Goal: Task Accomplishment & Management: Use online tool/utility

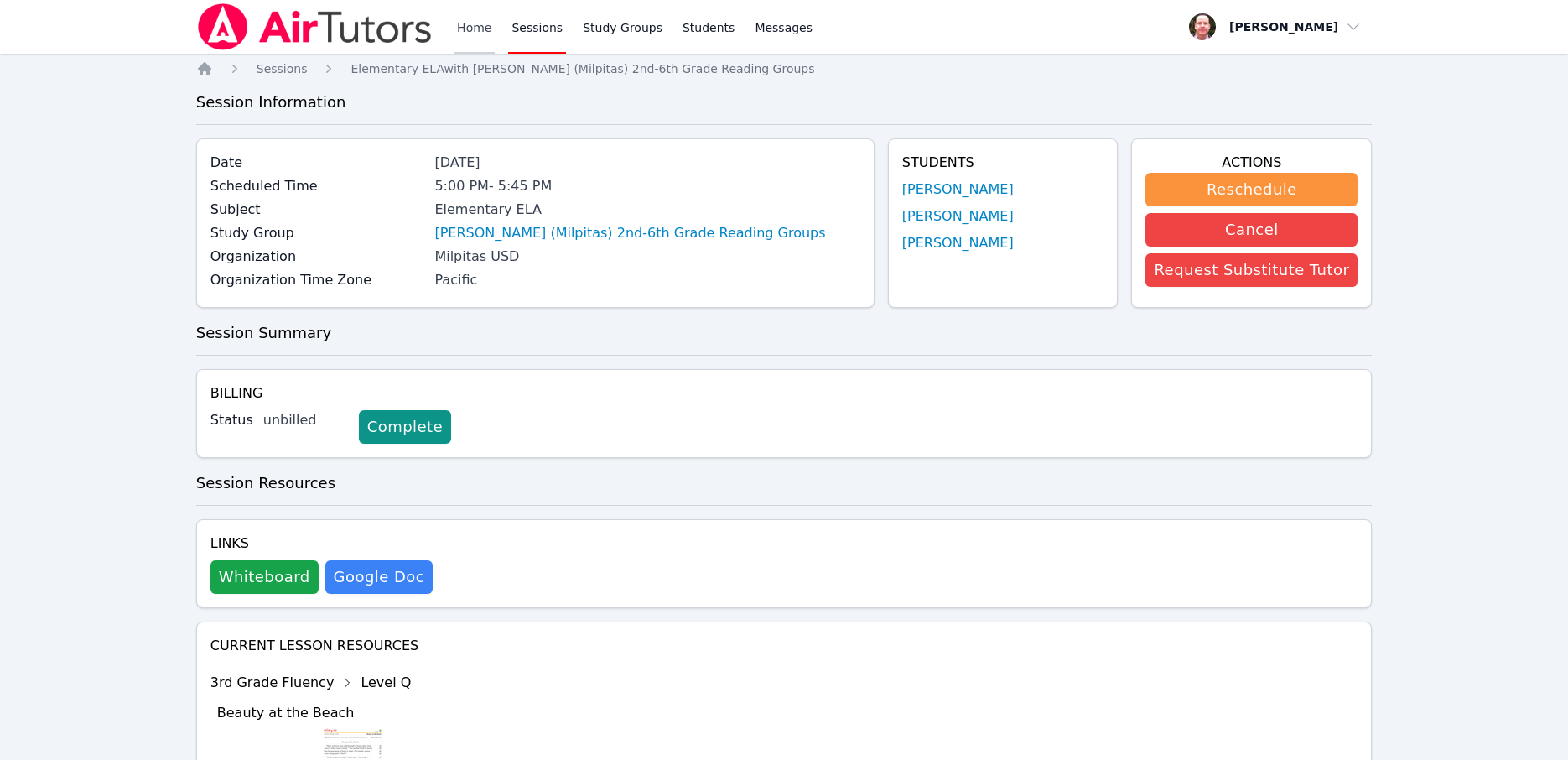
click at [475, 27] on link "Home" at bounding box center [473, 27] width 41 height 54
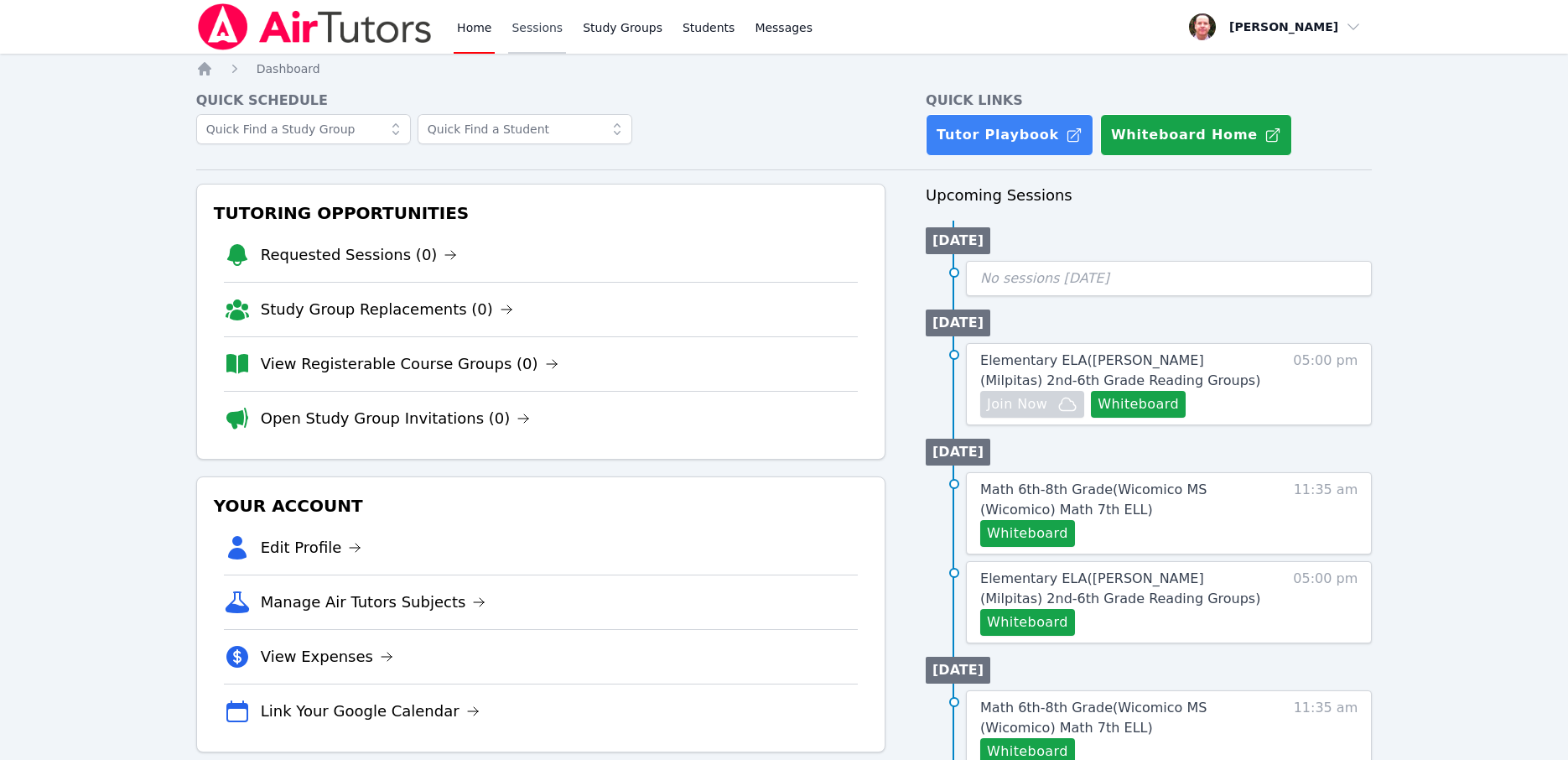
click at [545, 28] on link "Sessions" at bounding box center [537, 27] width 58 height 54
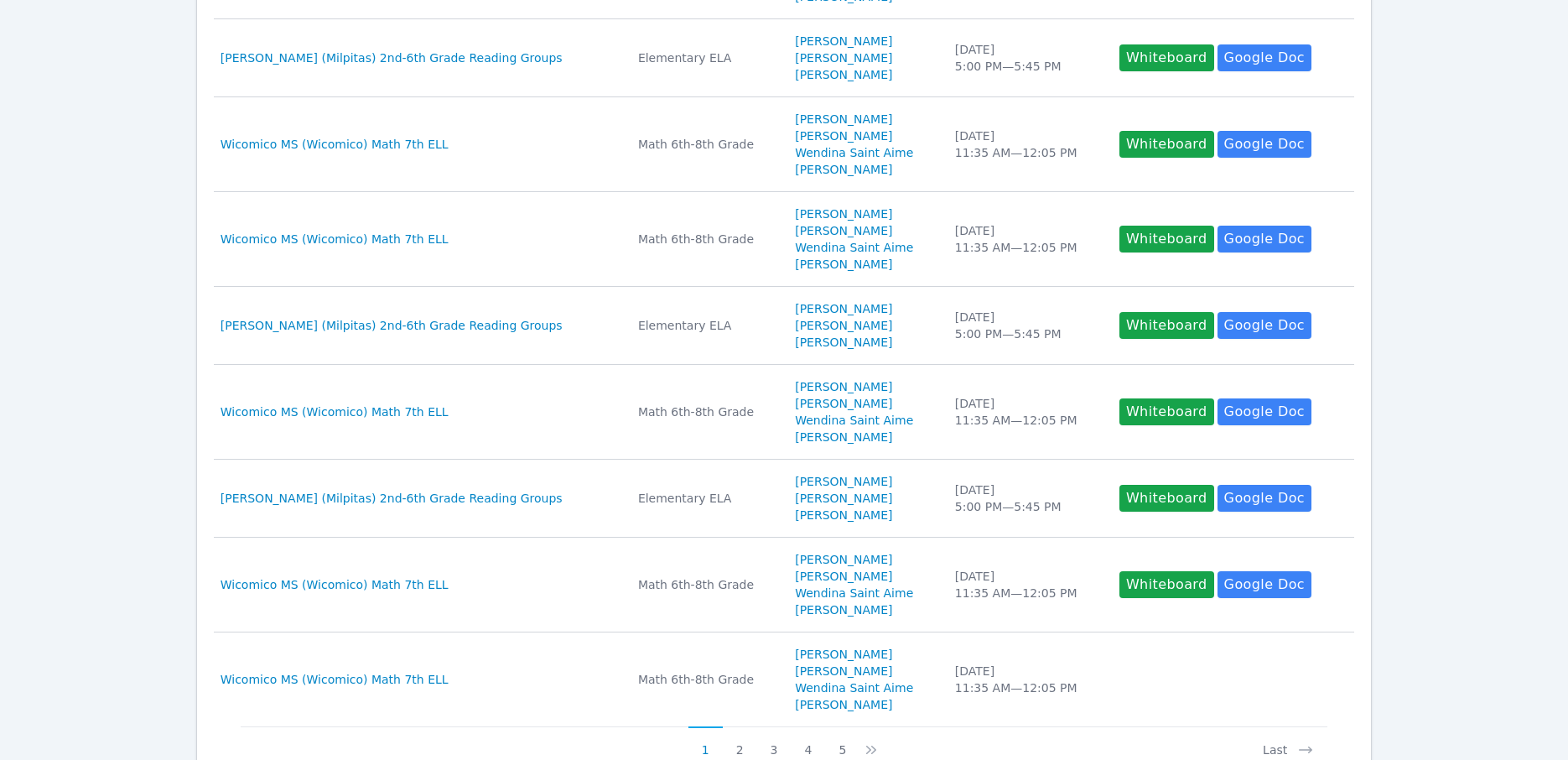
scroll to position [725, 0]
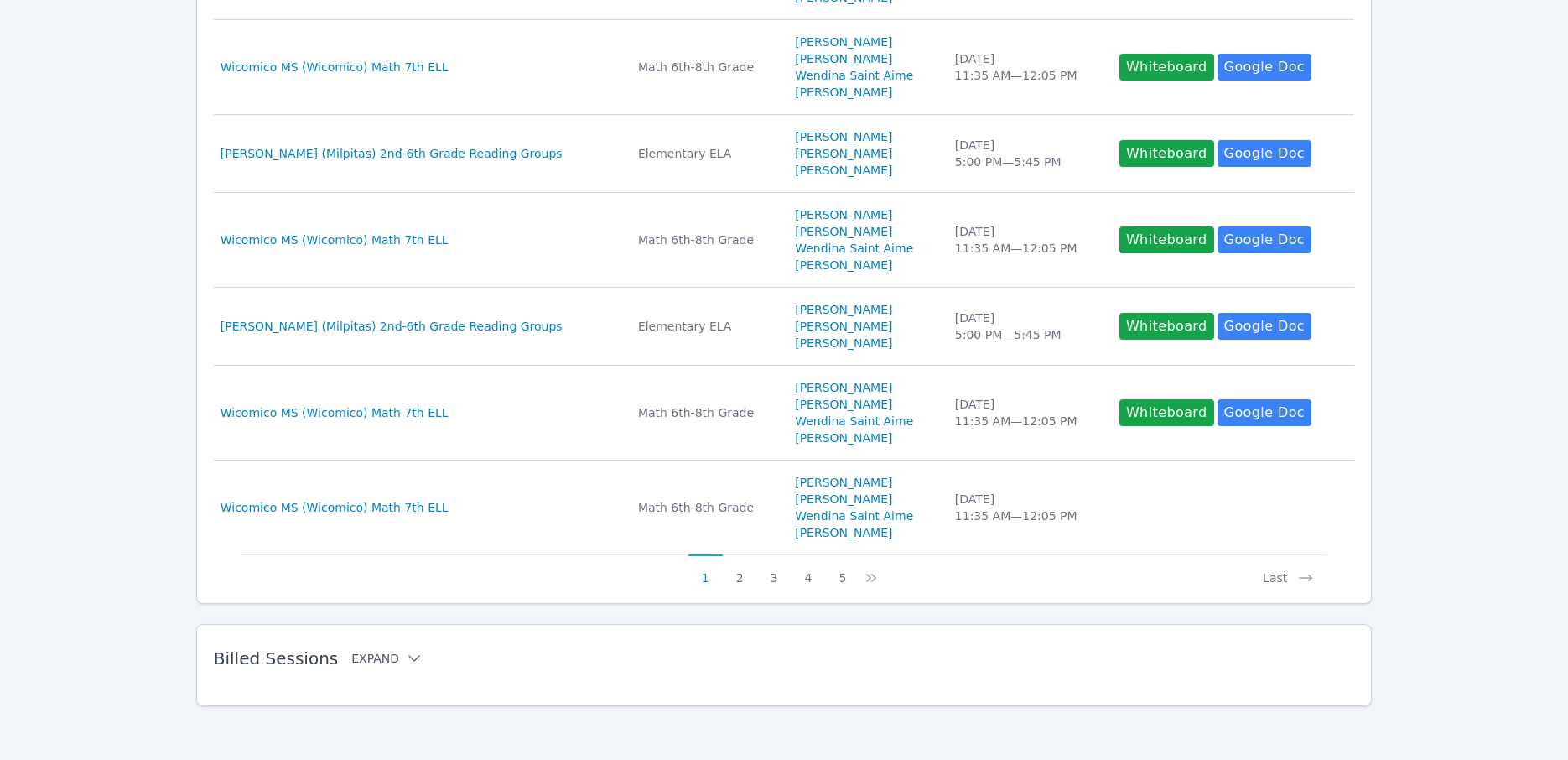
click at [405, 656] on icon at bounding box center [413, 658] width 16 height 17
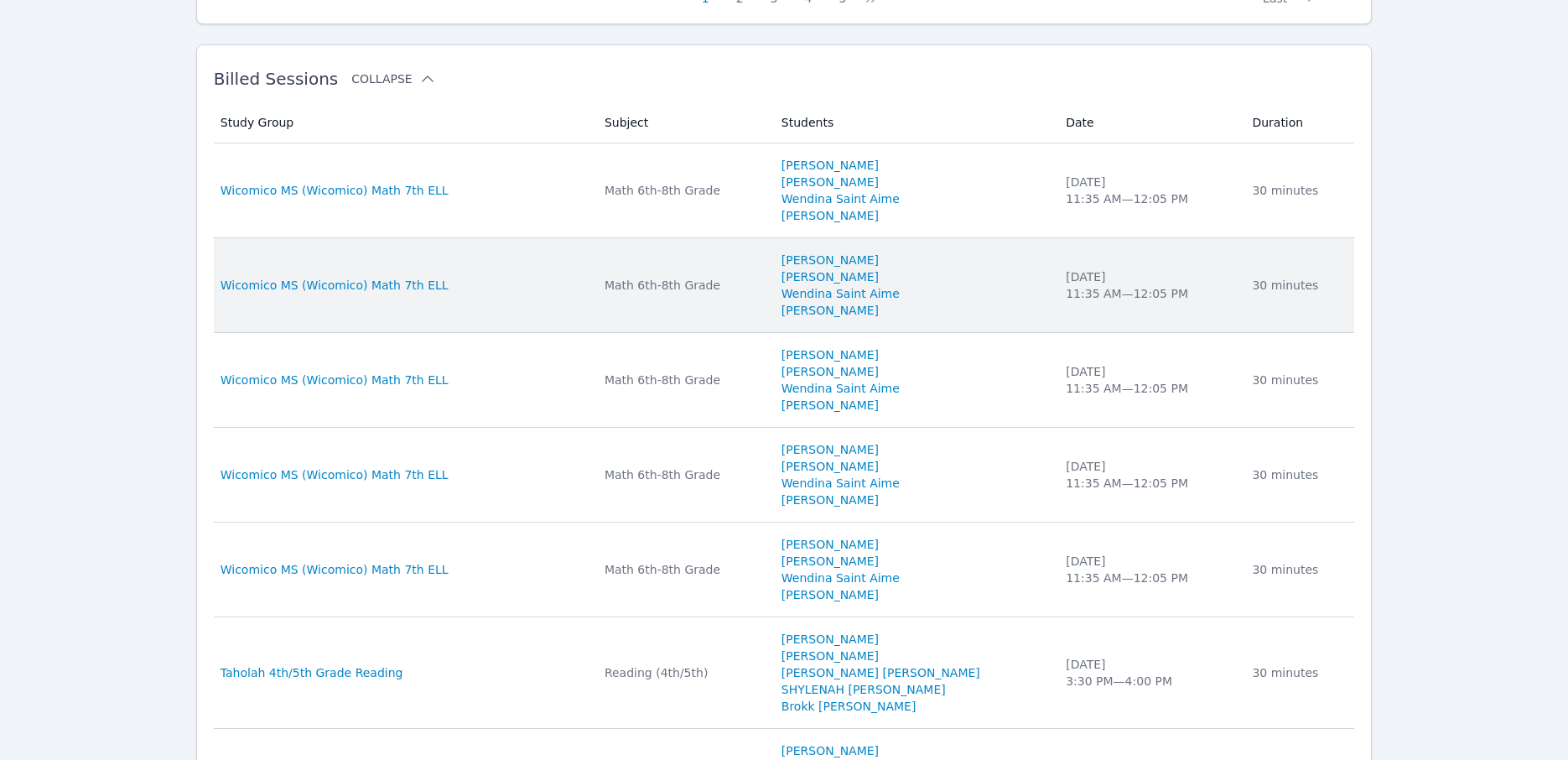
scroll to position [1305, 0]
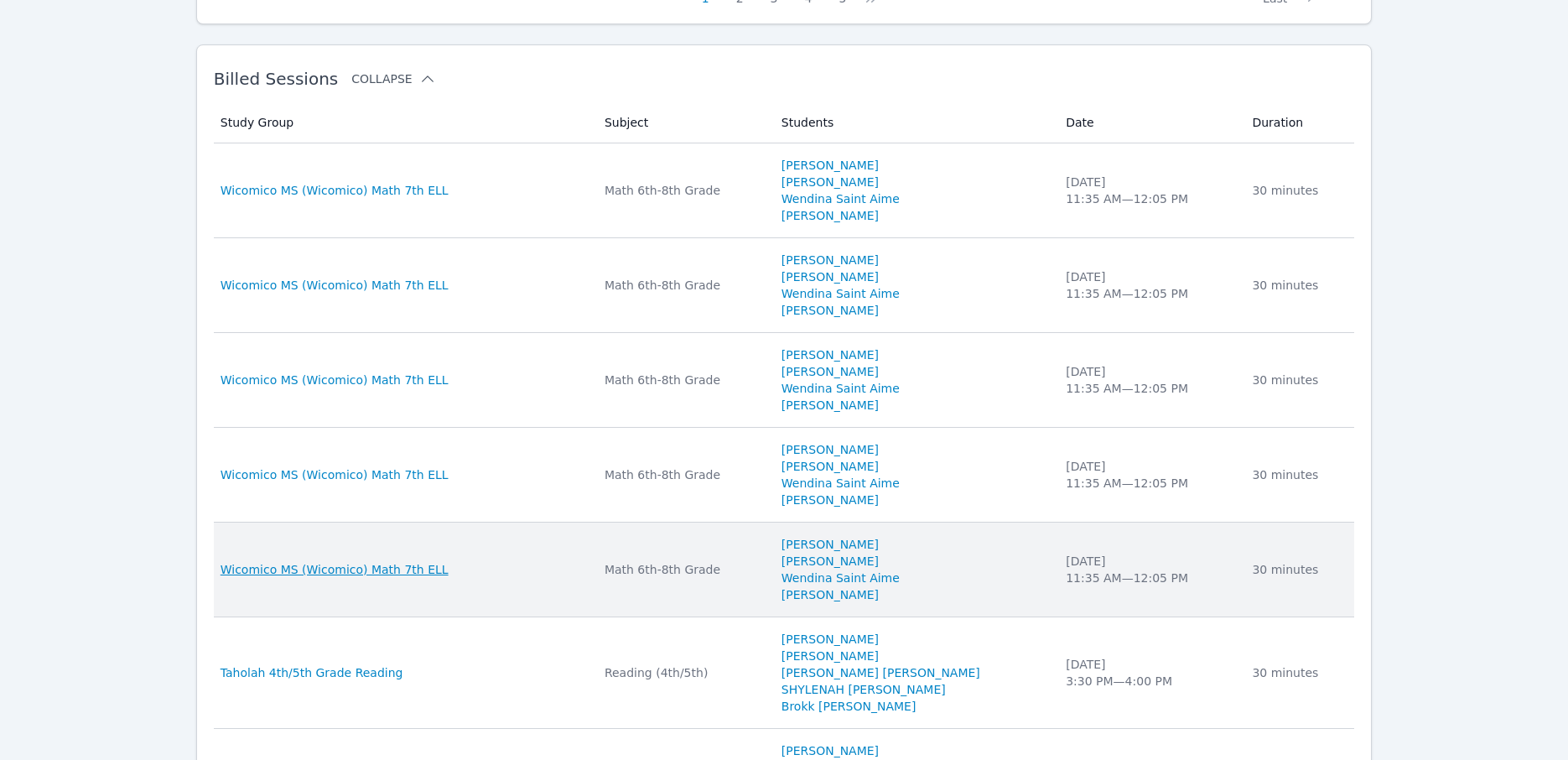
click at [311, 565] on tbody "Study Group Wicomico MS (Wicomico) Math 7th ELL Subject Math 6th-8th Grade Stud…" at bounding box center [784, 599] width 1141 height 913
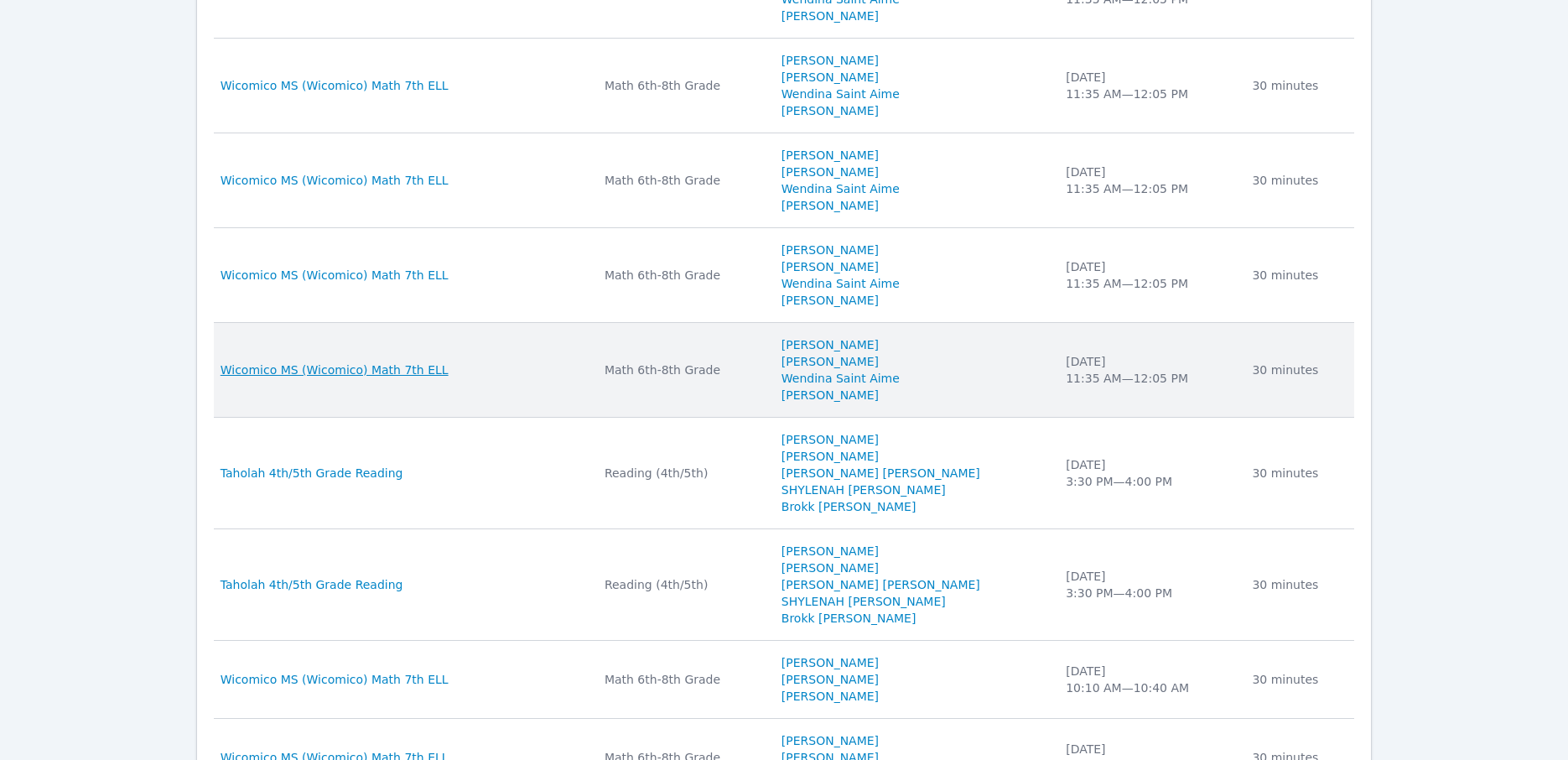
click at [354, 367] on span "Wicomico MS (Wicomico) Math 7th ELL" at bounding box center [334, 369] width 228 height 17
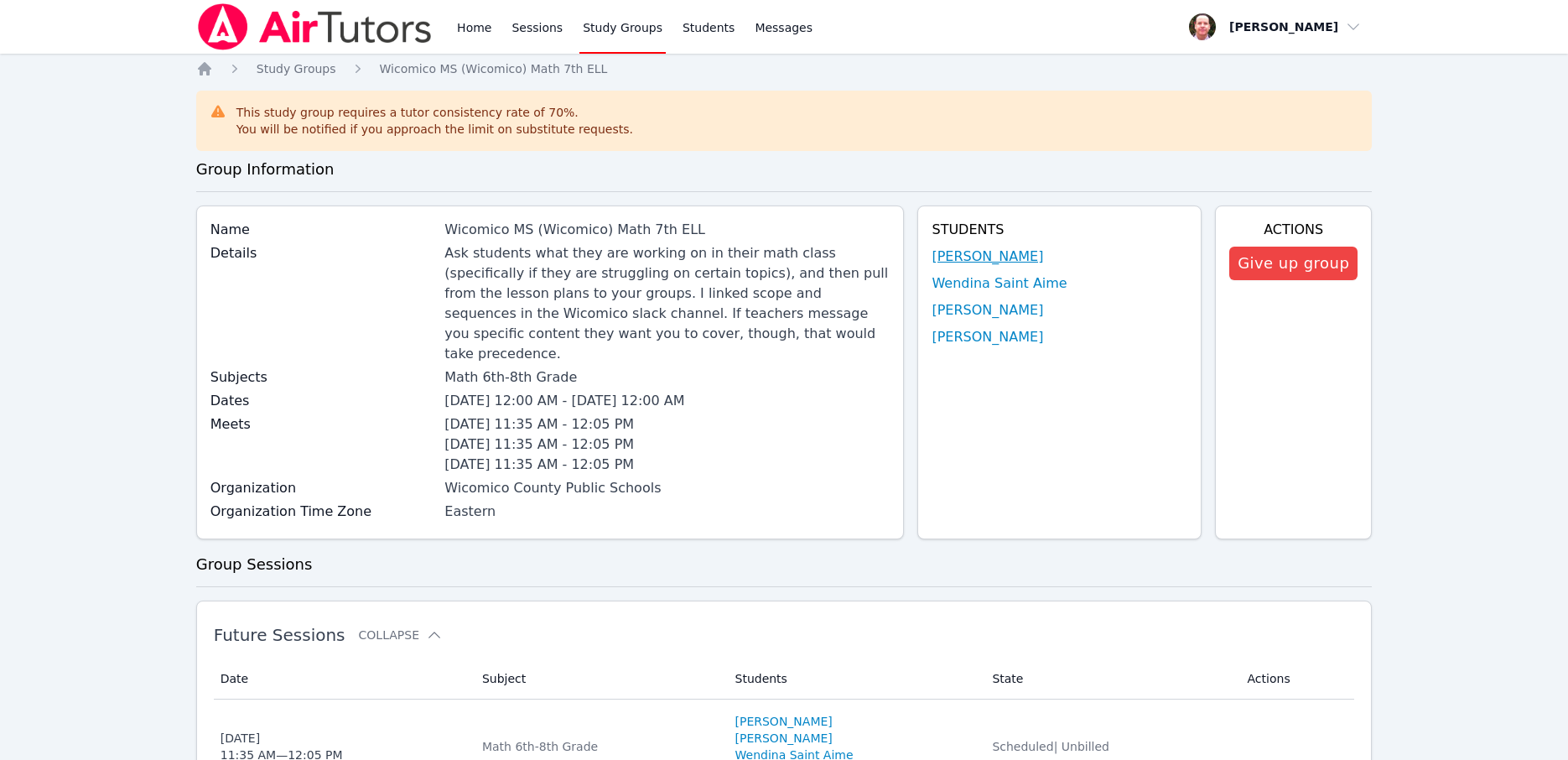
click at [1003, 259] on link "Kevin Velasquez" at bounding box center [987, 256] width 111 height 20
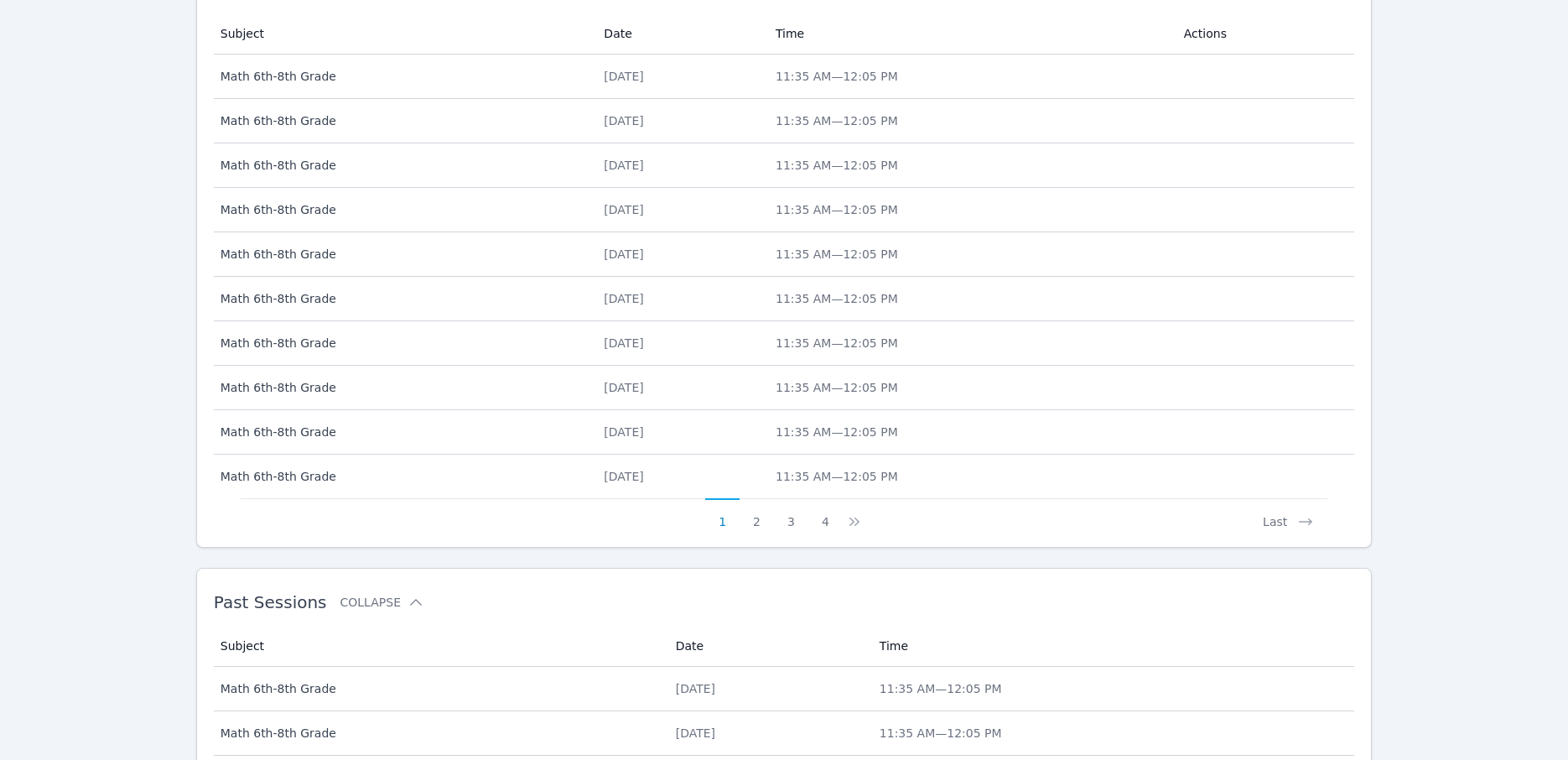
scroll to position [749, 0]
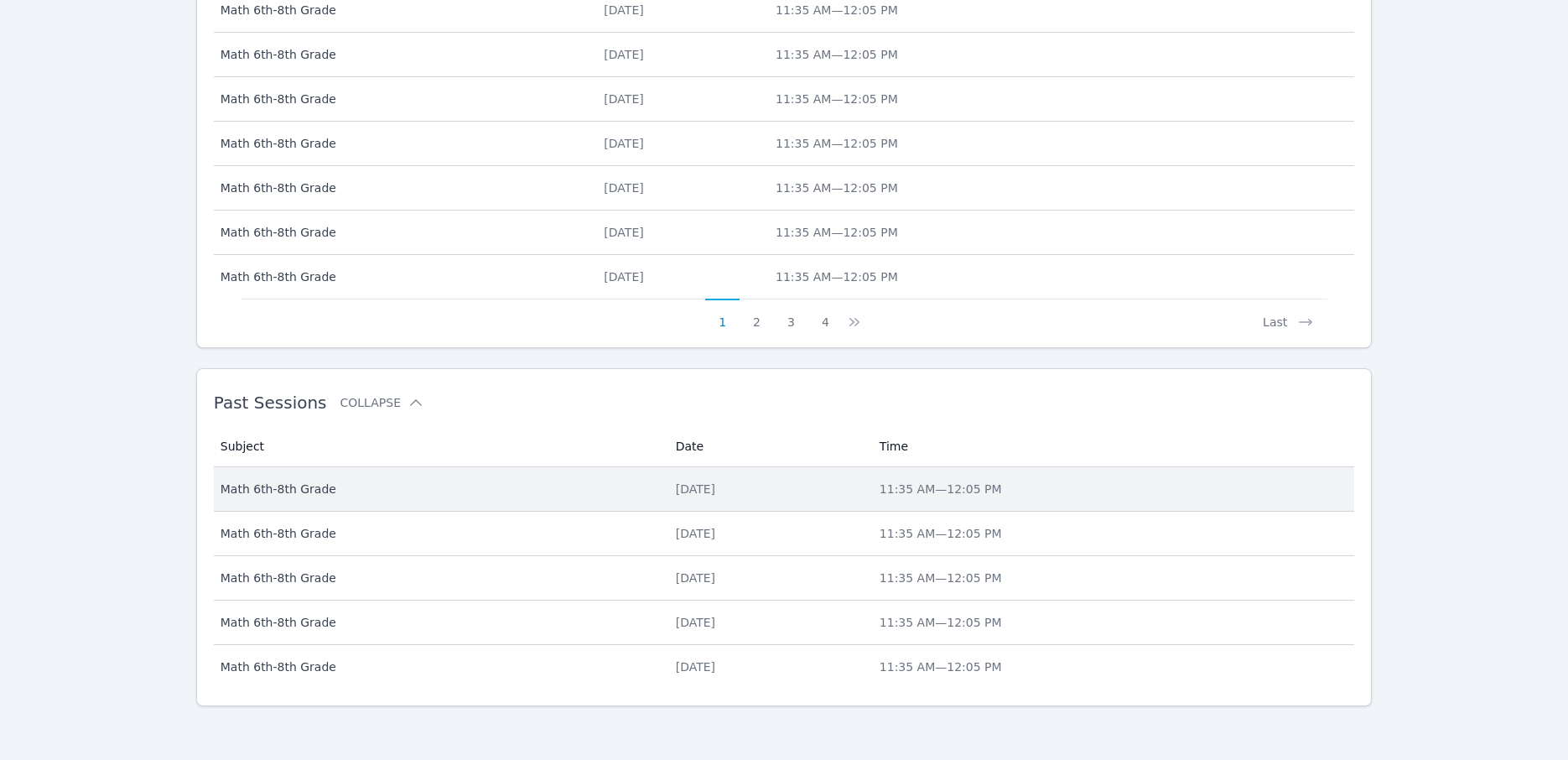
click at [294, 483] on span "Math 6th-8th Grade" at bounding box center [438, 488] width 435 height 17
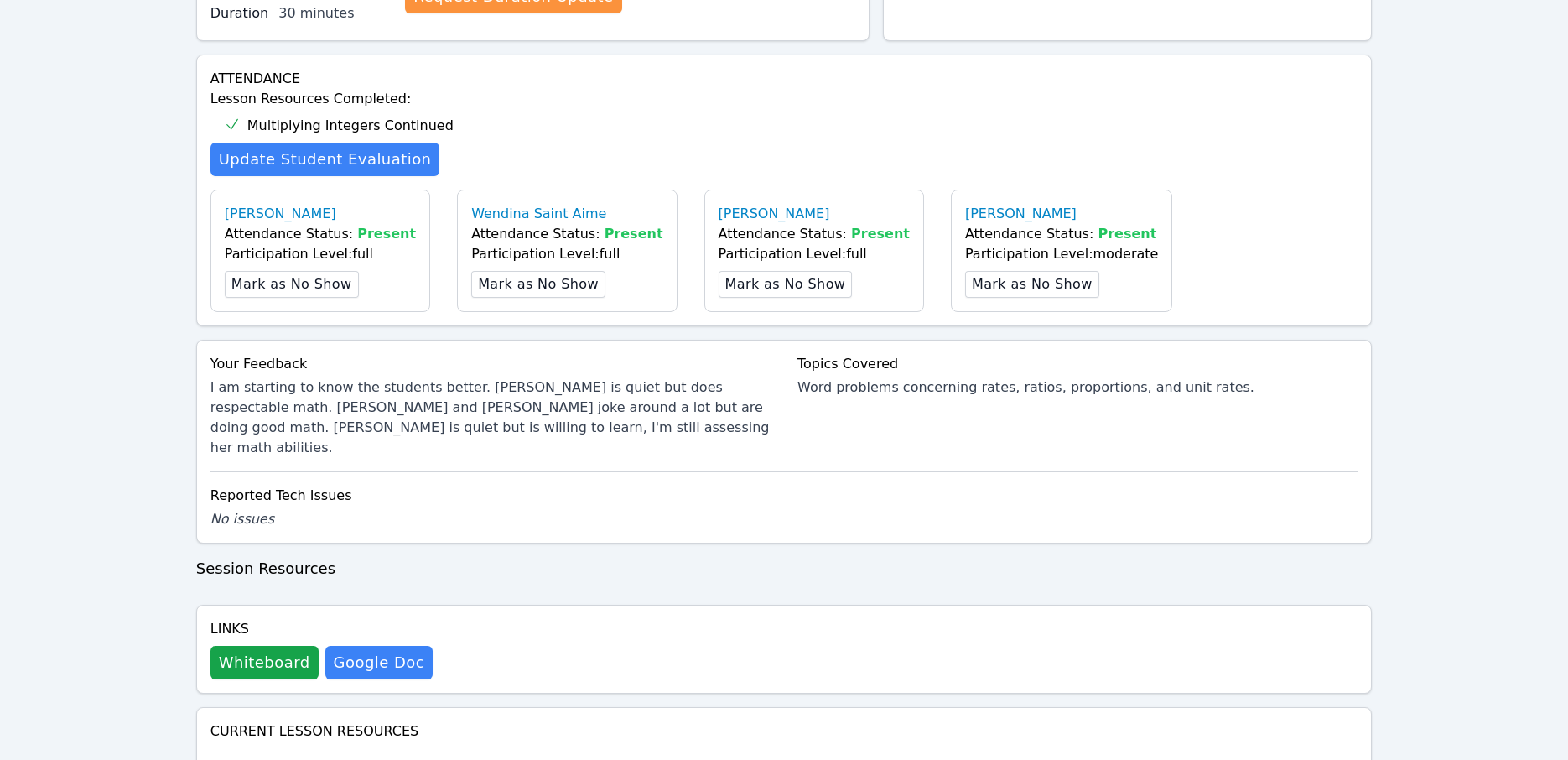
scroll to position [832, 0]
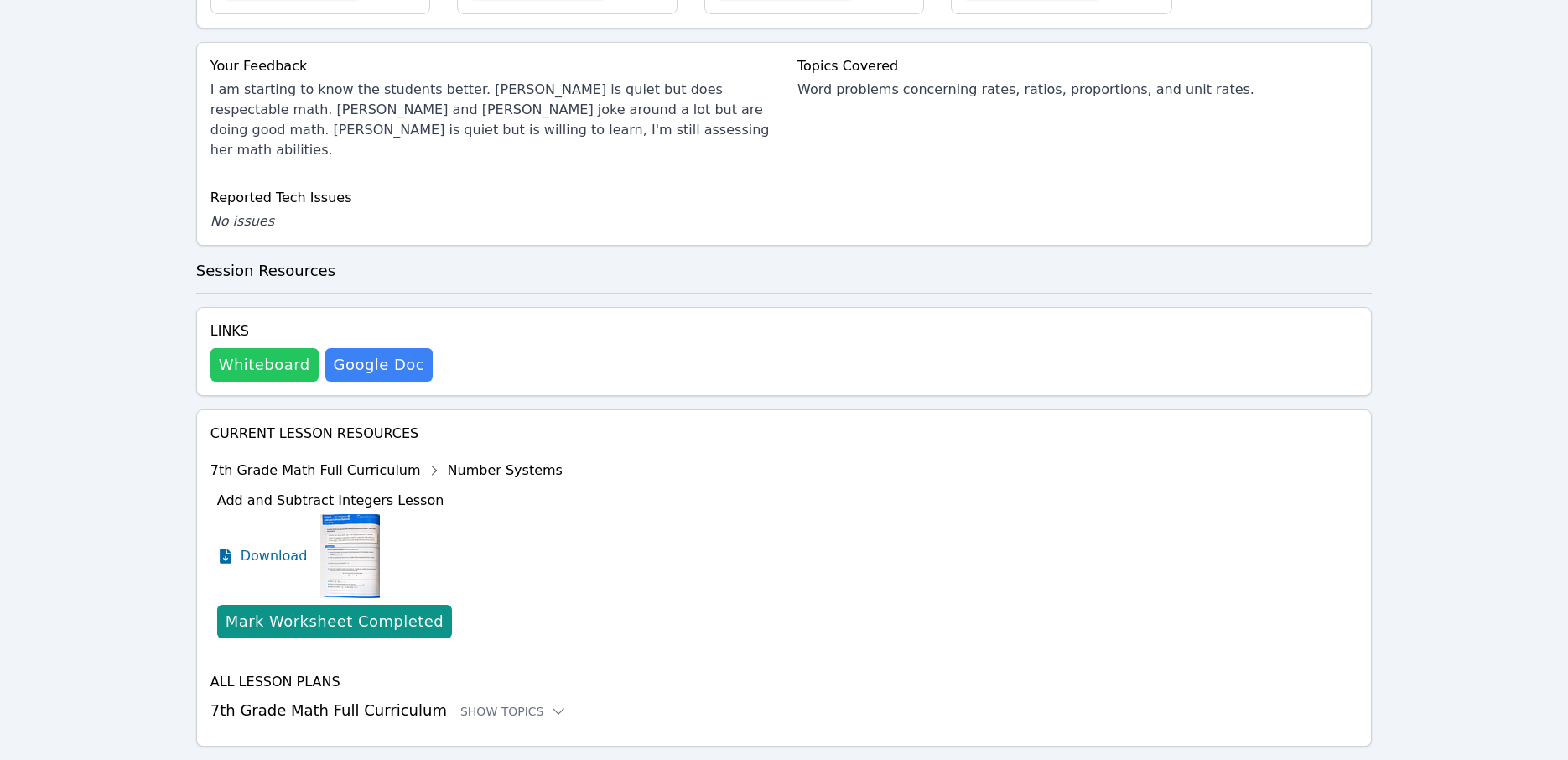
click at [280, 348] on button "Whiteboard" at bounding box center [264, 365] width 109 height 34
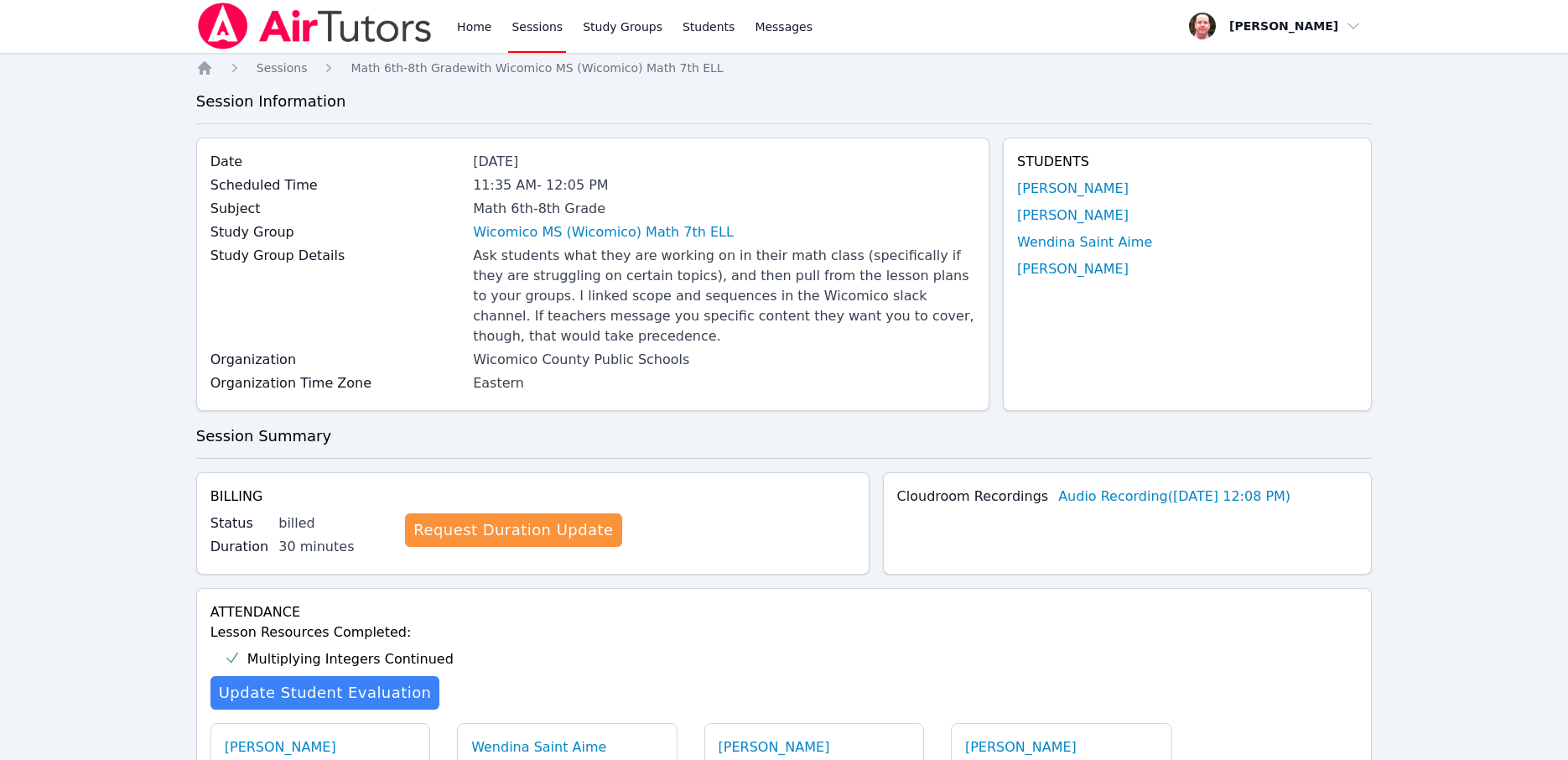
scroll to position [0, 0]
click at [542, 44] on link "Sessions" at bounding box center [537, 27] width 58 height 54
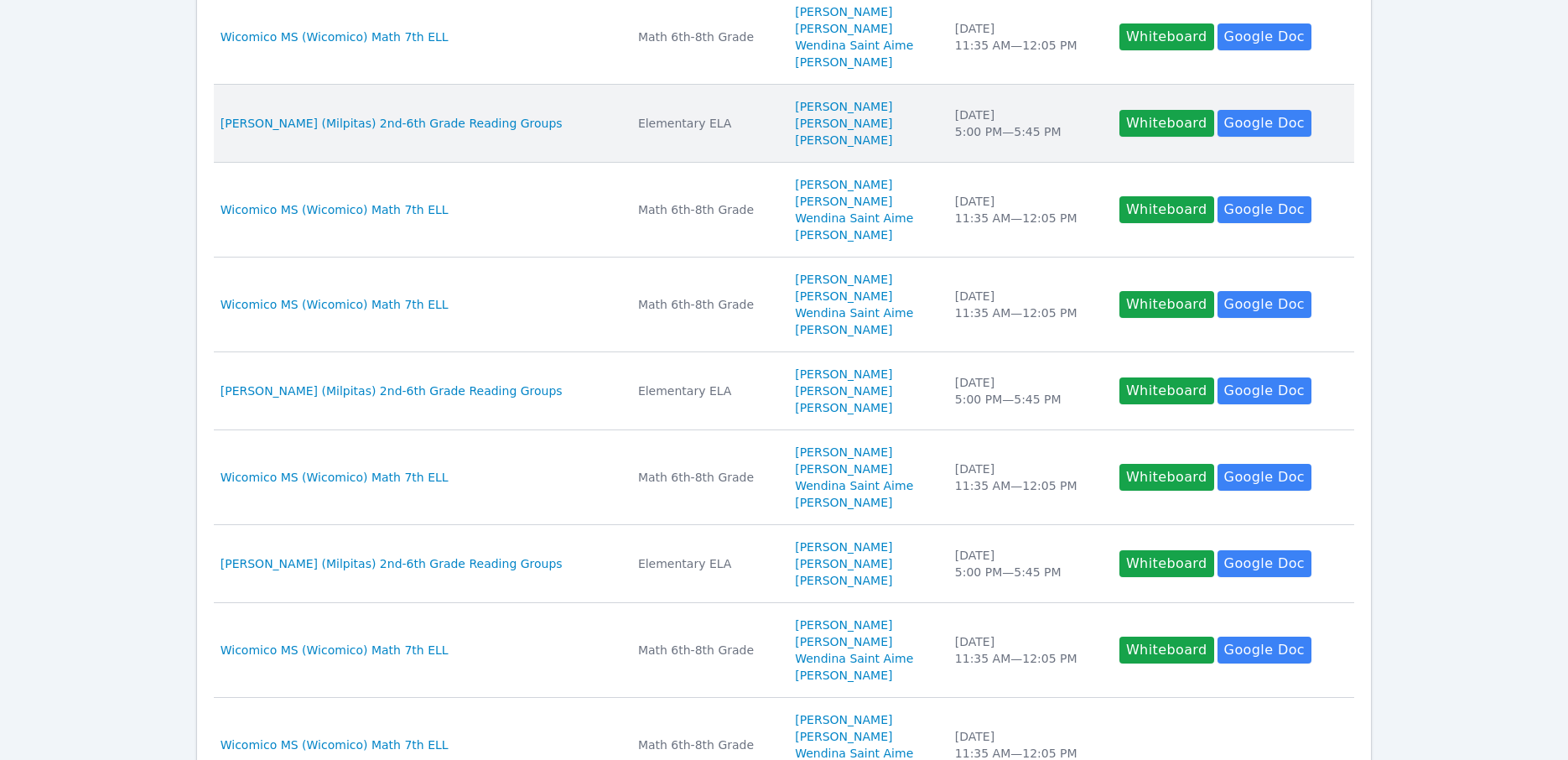
scroll to position [725, 0]
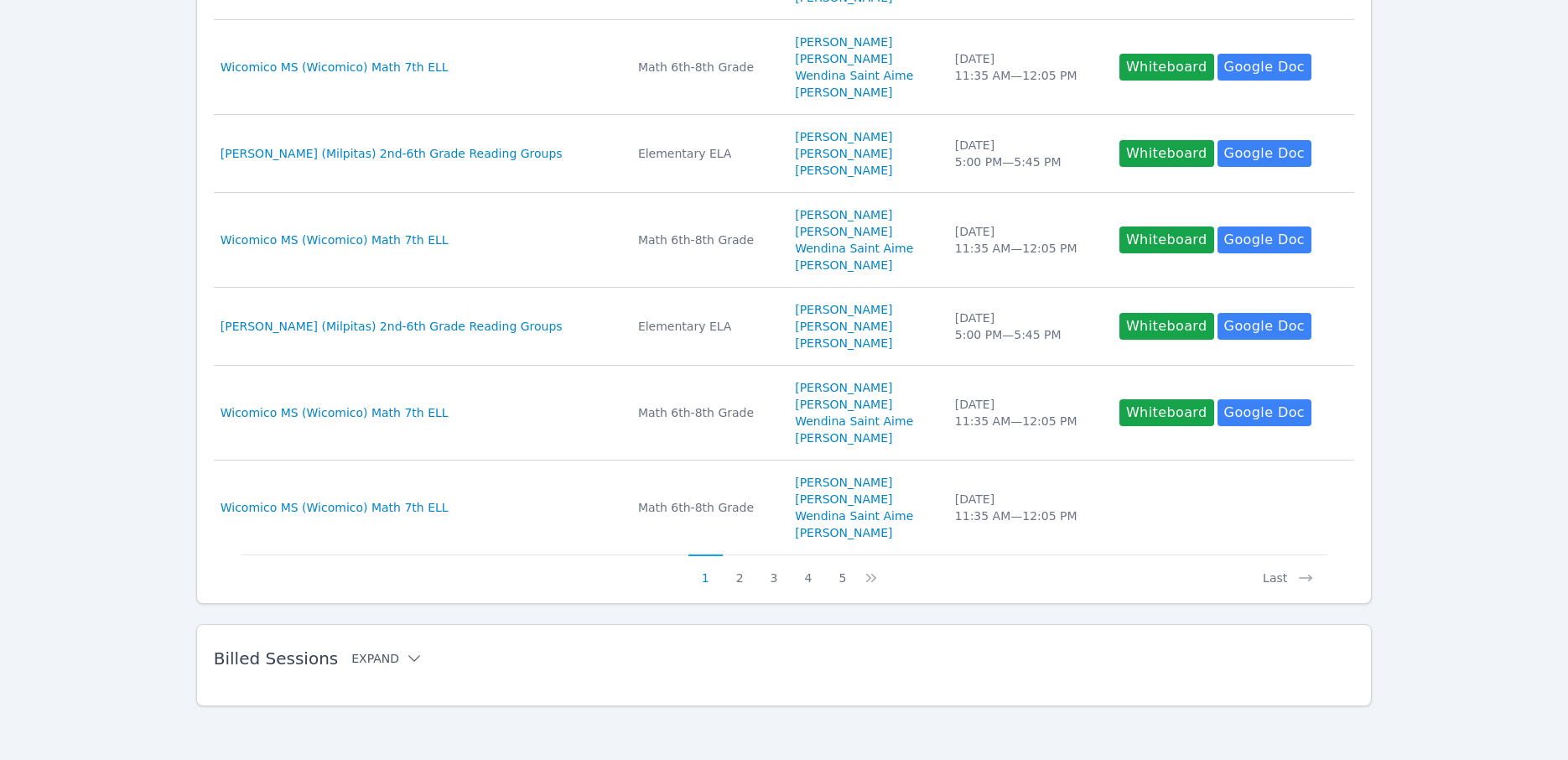
click at [405, 657] on icon at bounding box center [413, 658] width 16 height 17
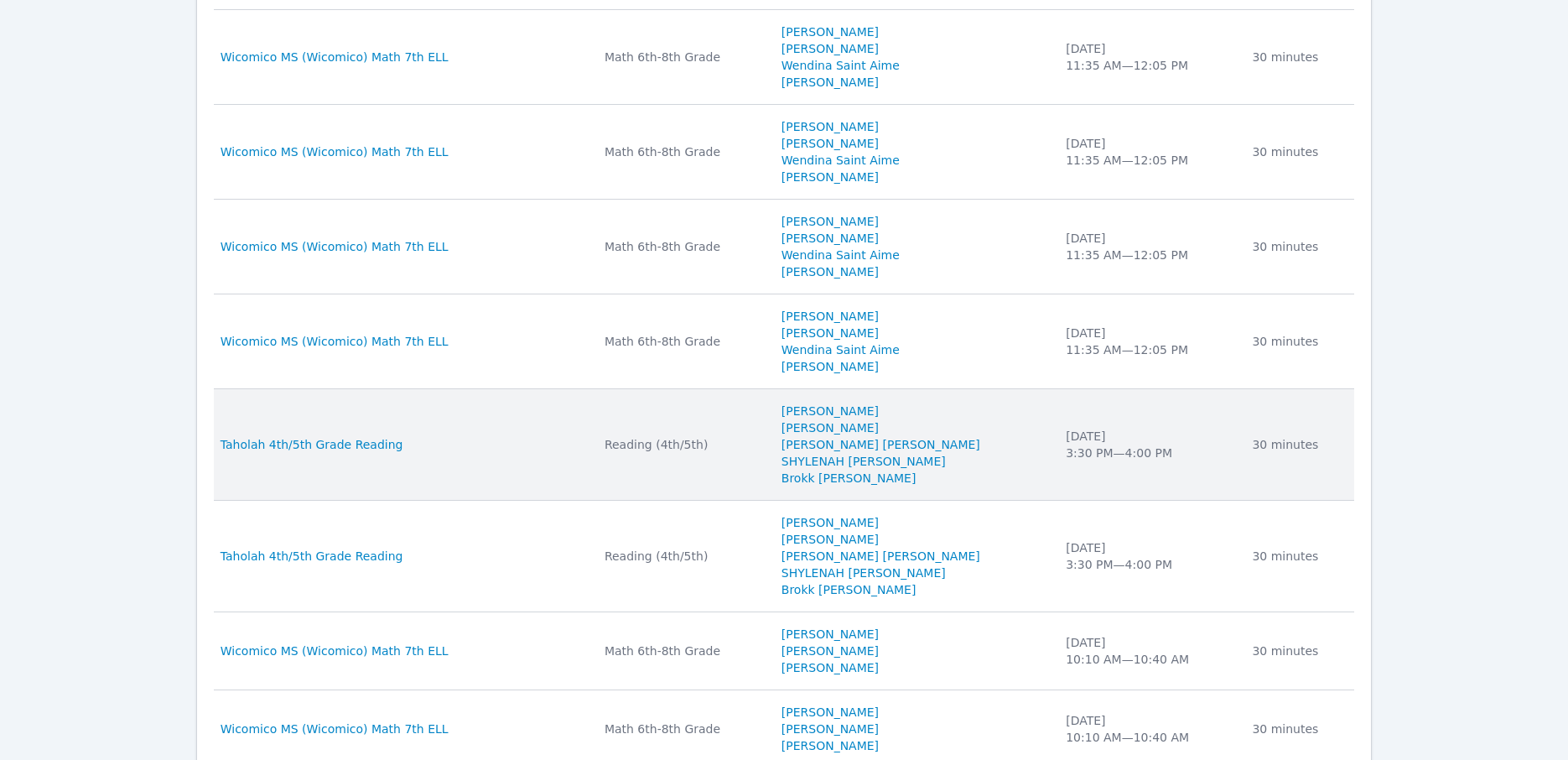
scroll to position [1492, 0]
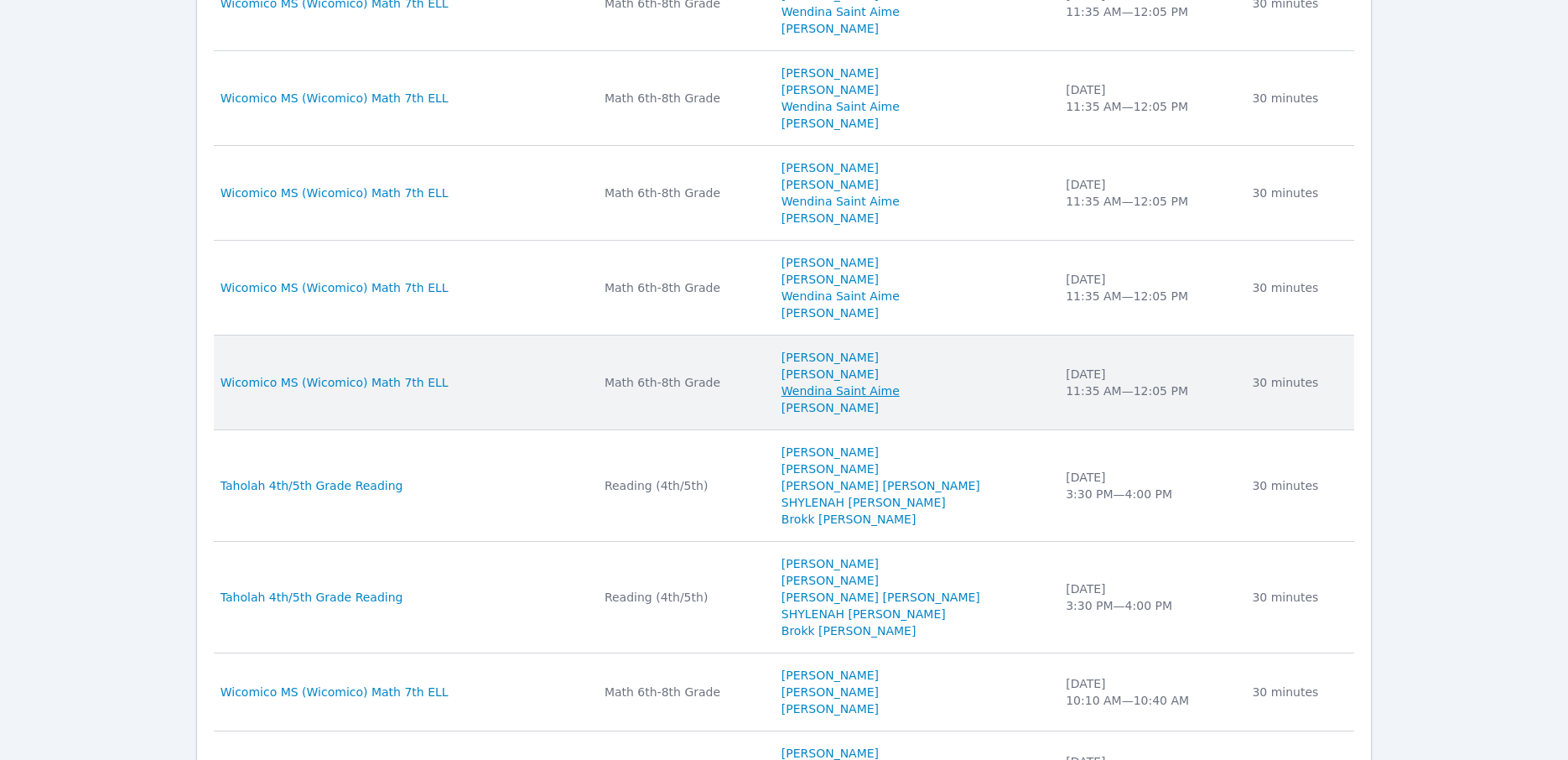
click at [819, 394] on link "Wendina Saint Aime" at bounding box center [840, 390] width 118 height 17
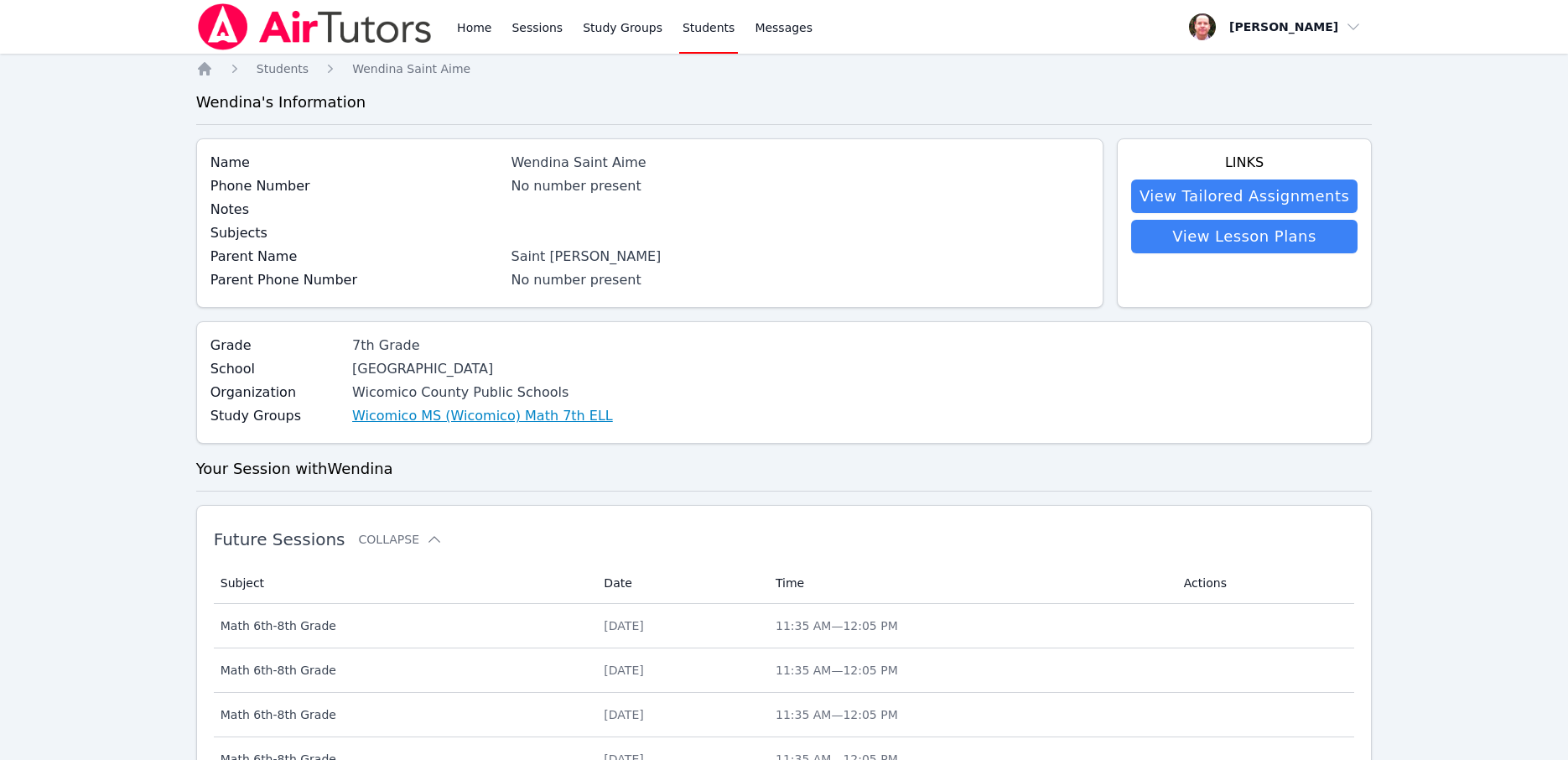
click at [512, 417] on link "Wicomico MS (Wicomico) Math 7th ELL" at bounding box center [483, 415] width 260 height 20
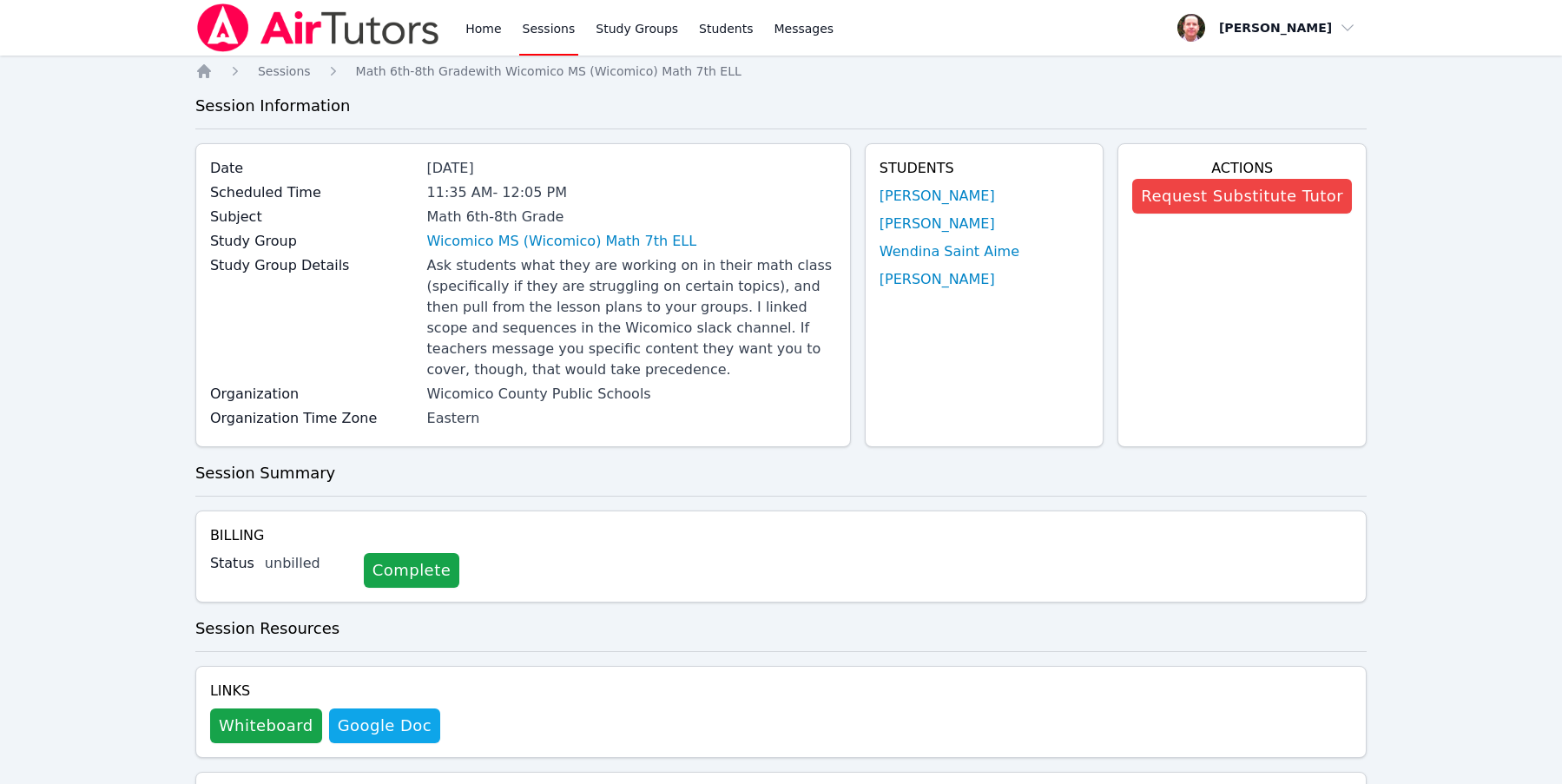
scroll to position [900, 0]
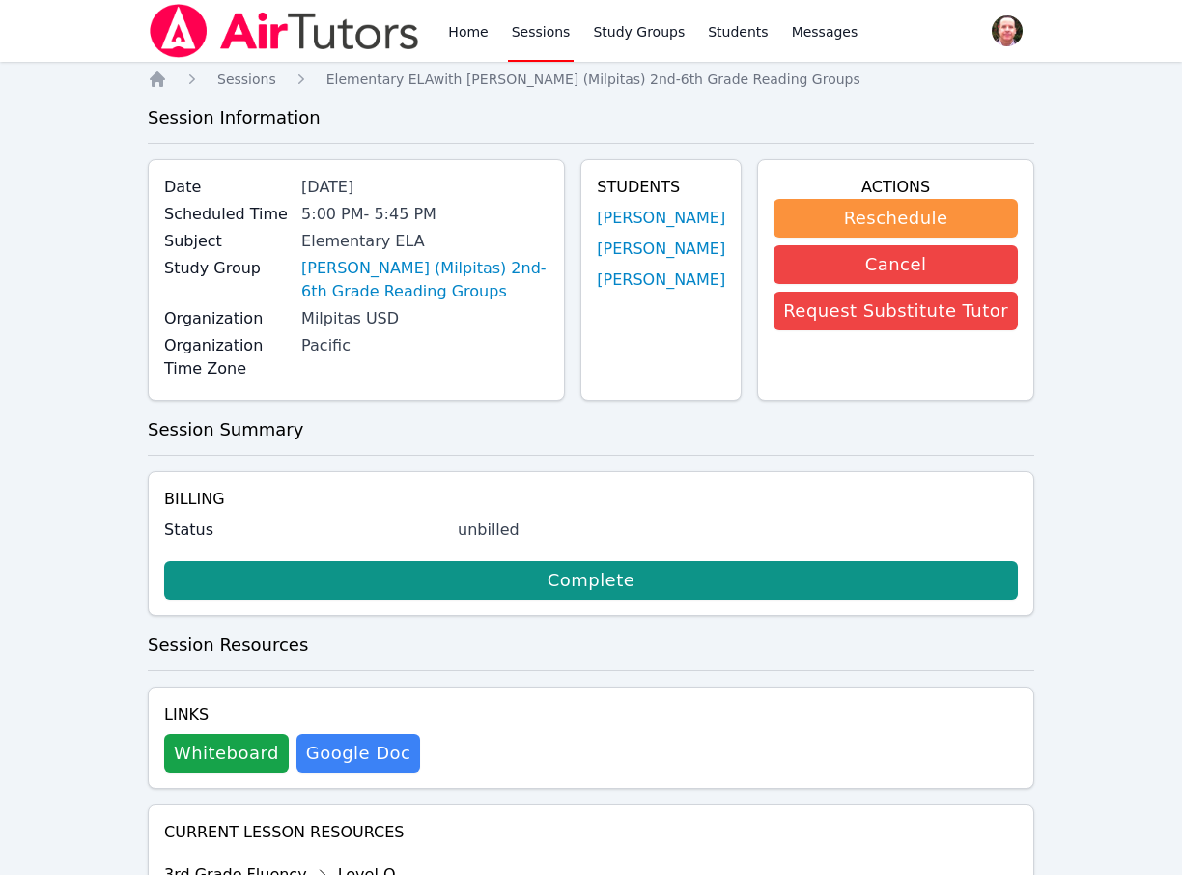
scroll to position [2749, 0]
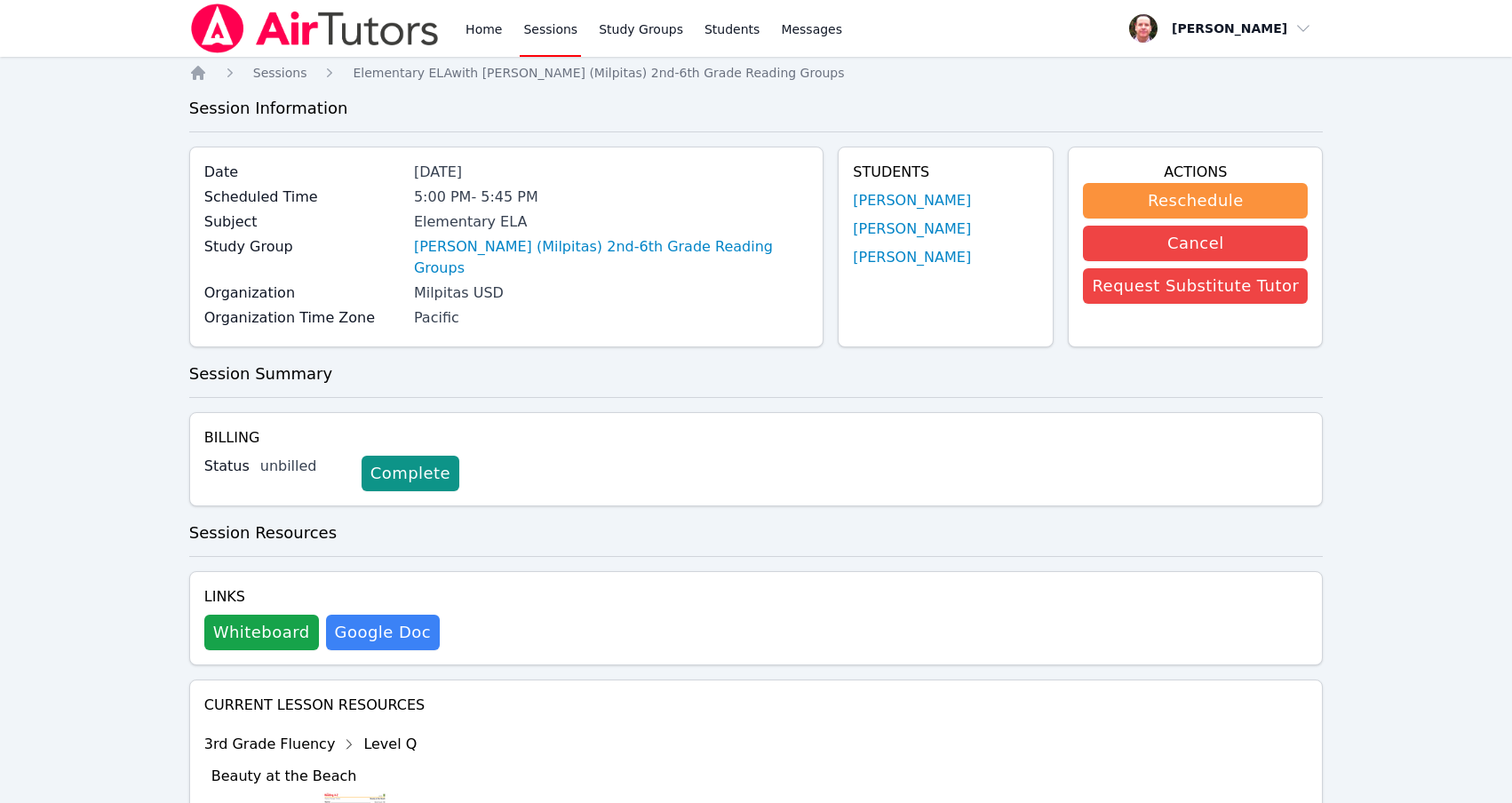
scroll to position [2447, 0]
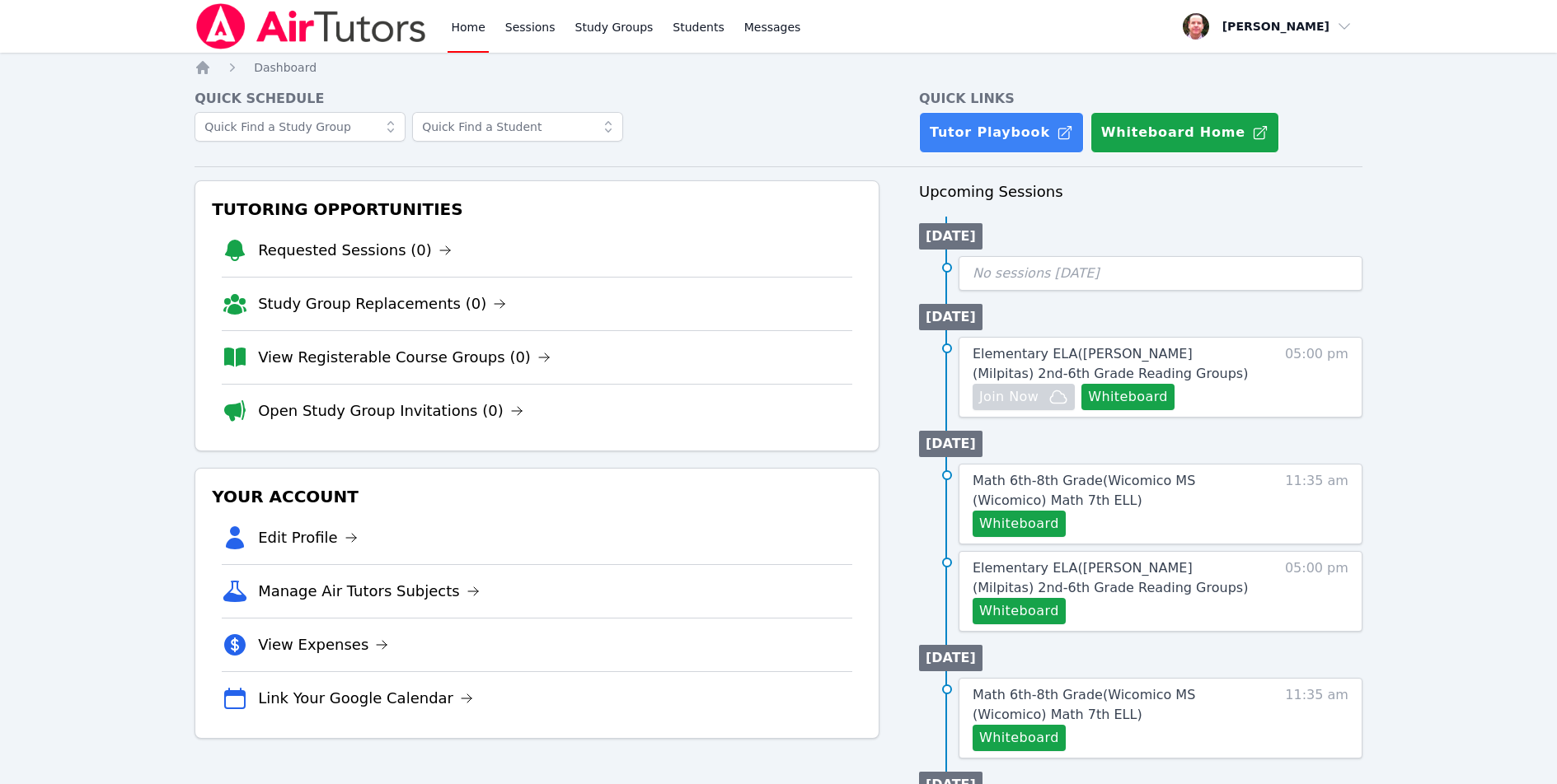
scroll to position [157, 0]
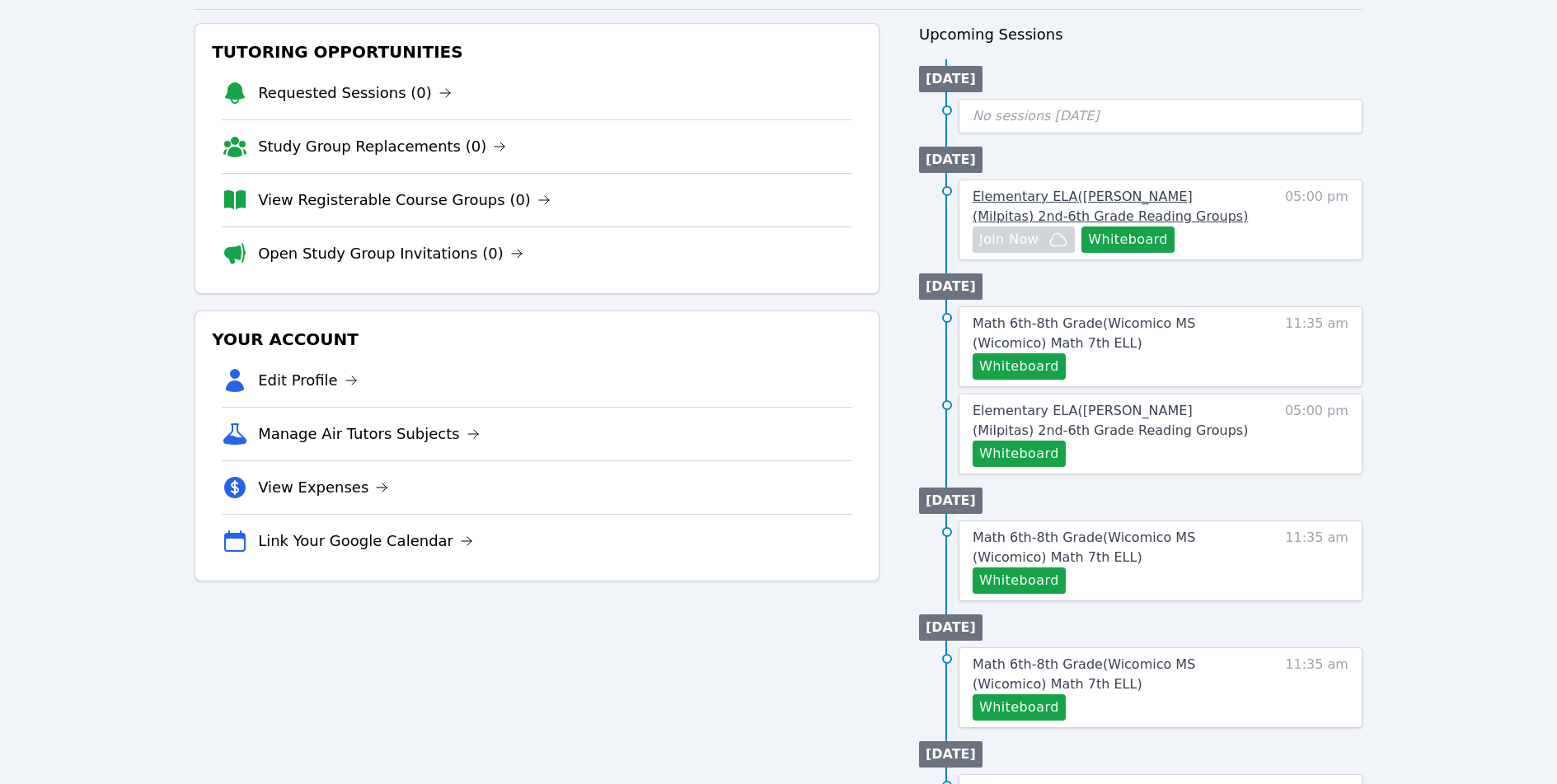
click at [1158, 195] on span "Elementary ELA ( [PERSON_NAME] (Milpitas) 2nd-6th Grade Reading Groups )" at bounding box center [1110, 206] width 275 height 36
